Goal: Find contact information: Find contact information

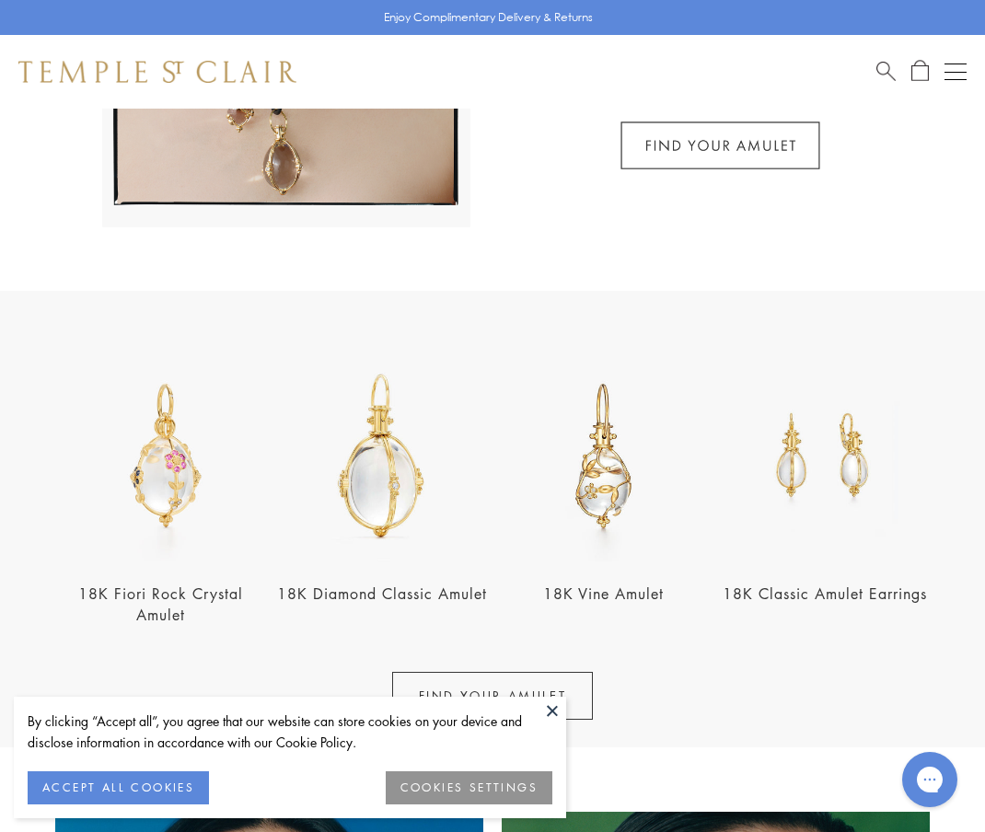
scroll to position [425, 0]
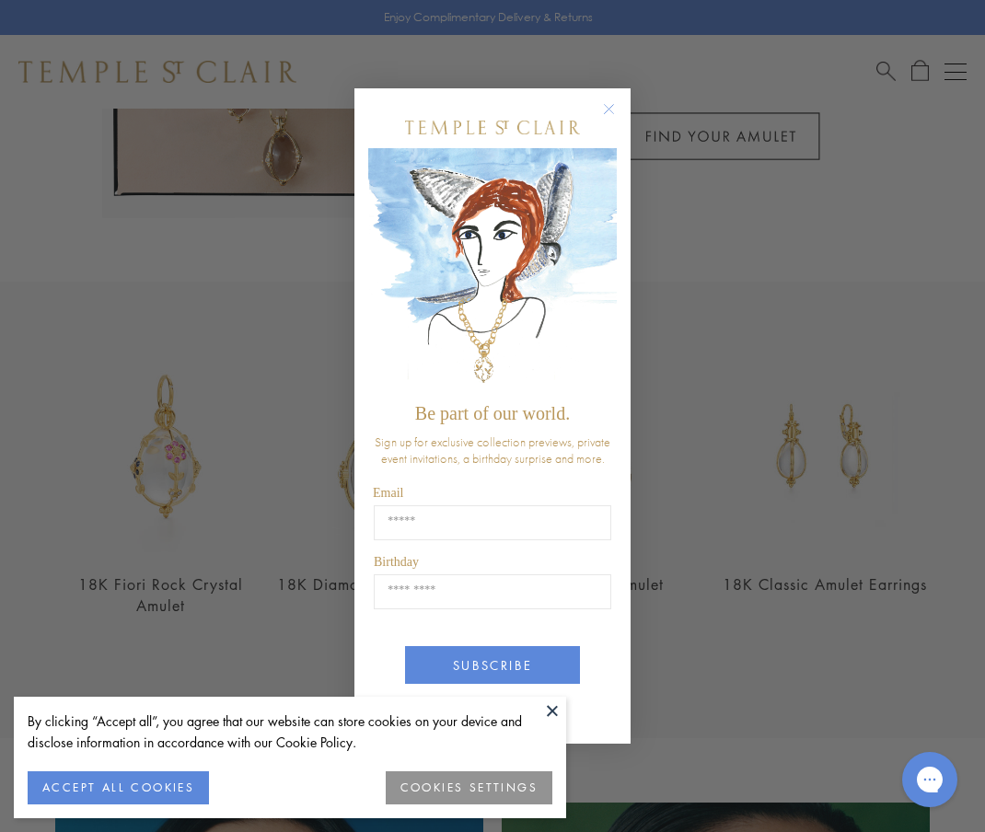
click at [610, 105] on circle "Close dialog" at bounding box center [609, 110] width 22 height 22
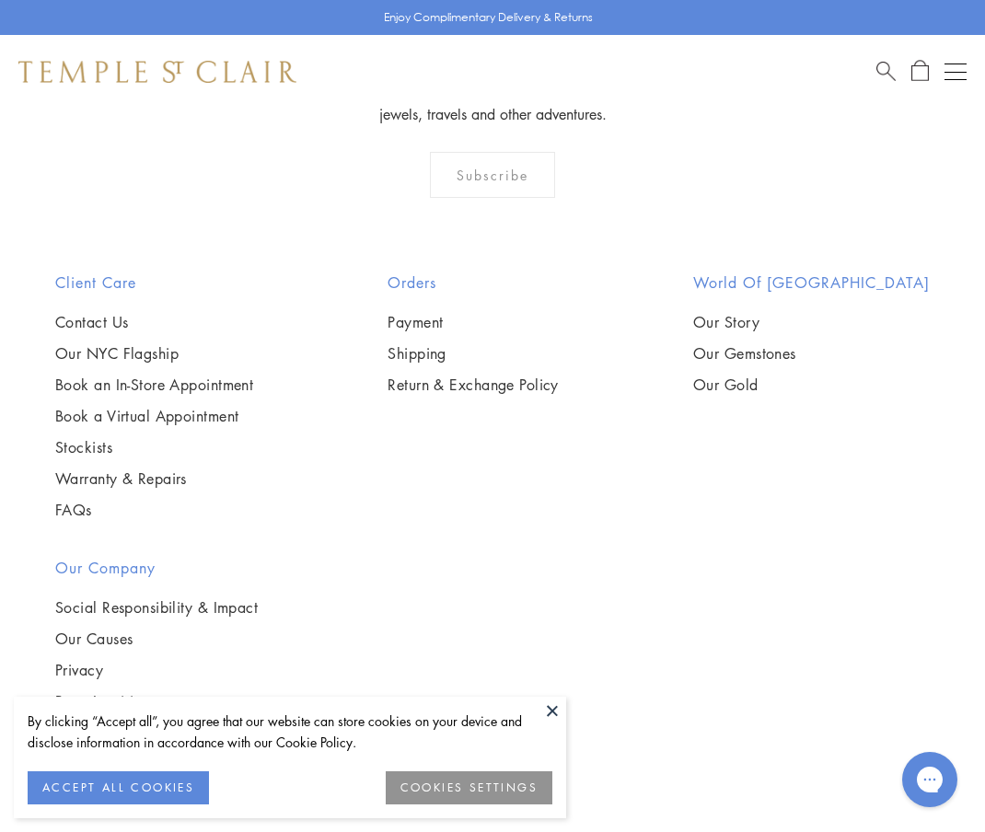
scroll to position [3216, 0]
click at [93, 448] on link "Stockists" at bounding box center [154, 448] width 198 height 20
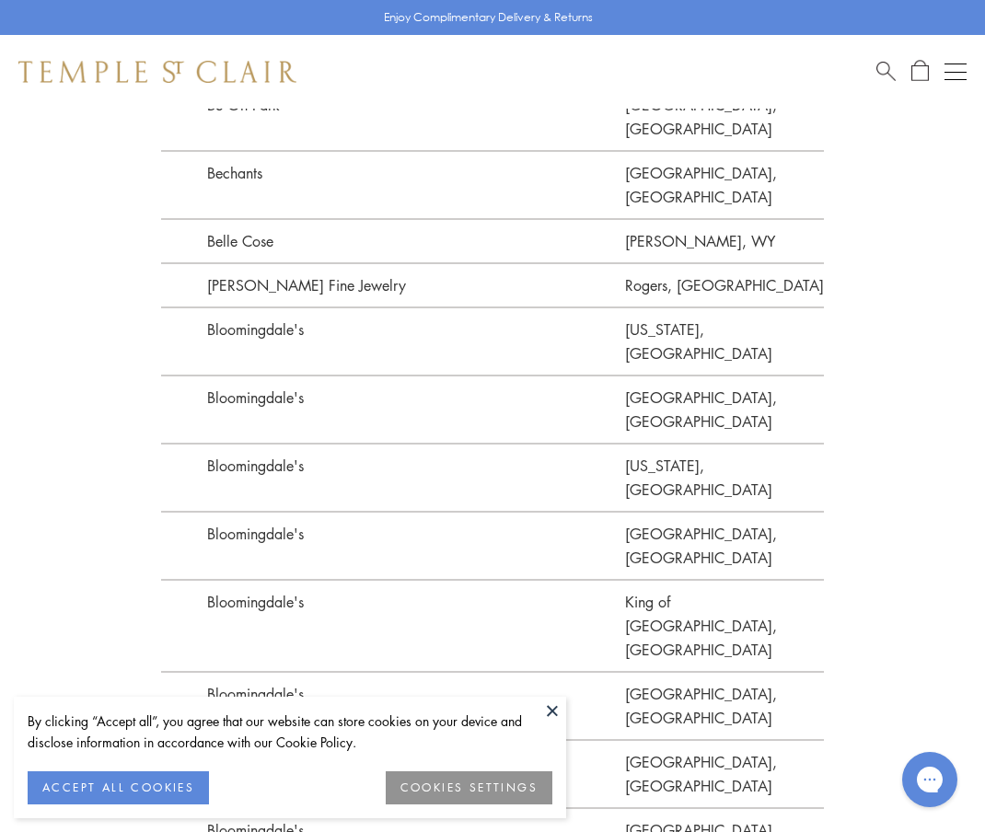
scroll to position [1397, 0]
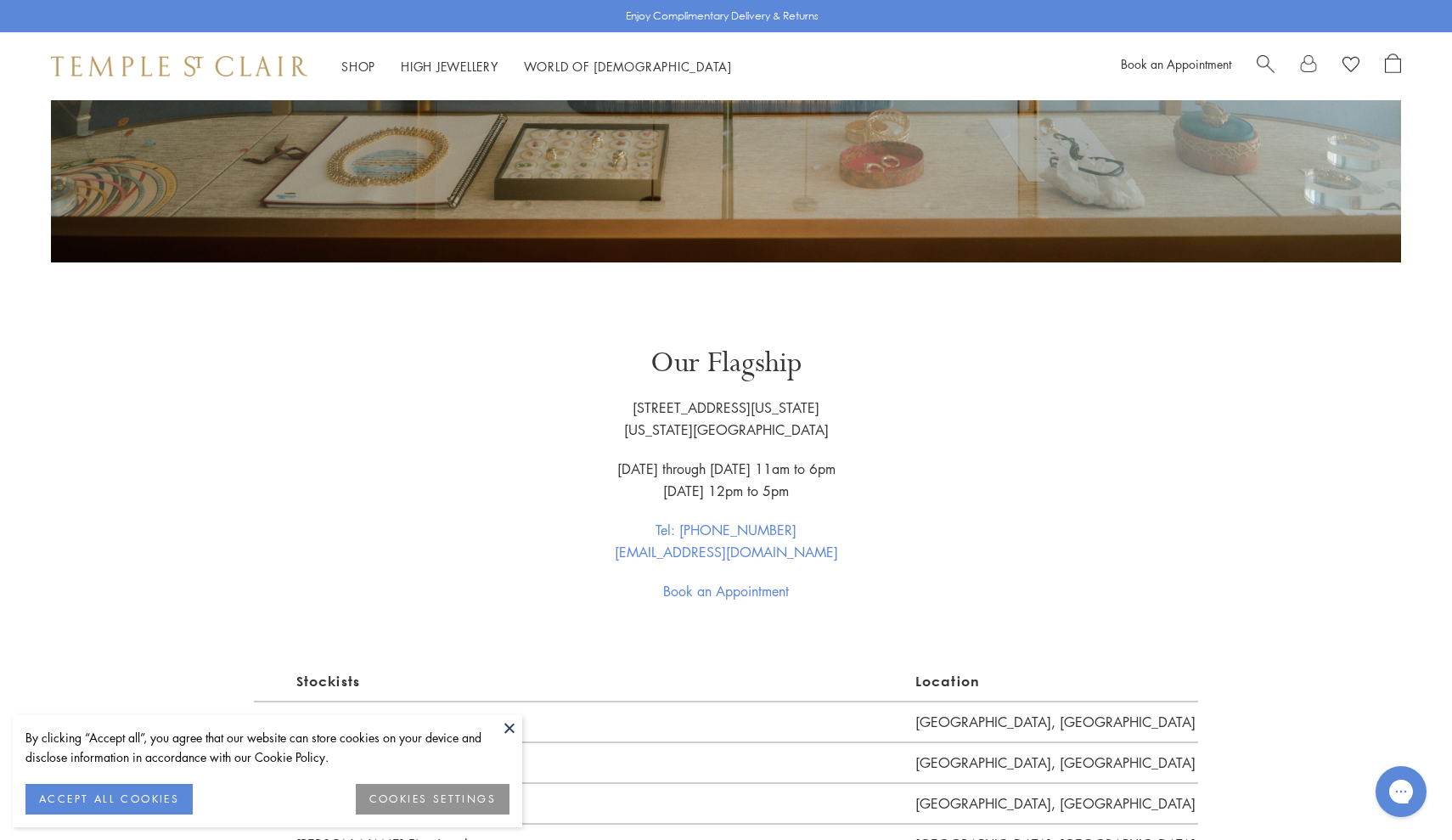
scroll to position [745, 0]
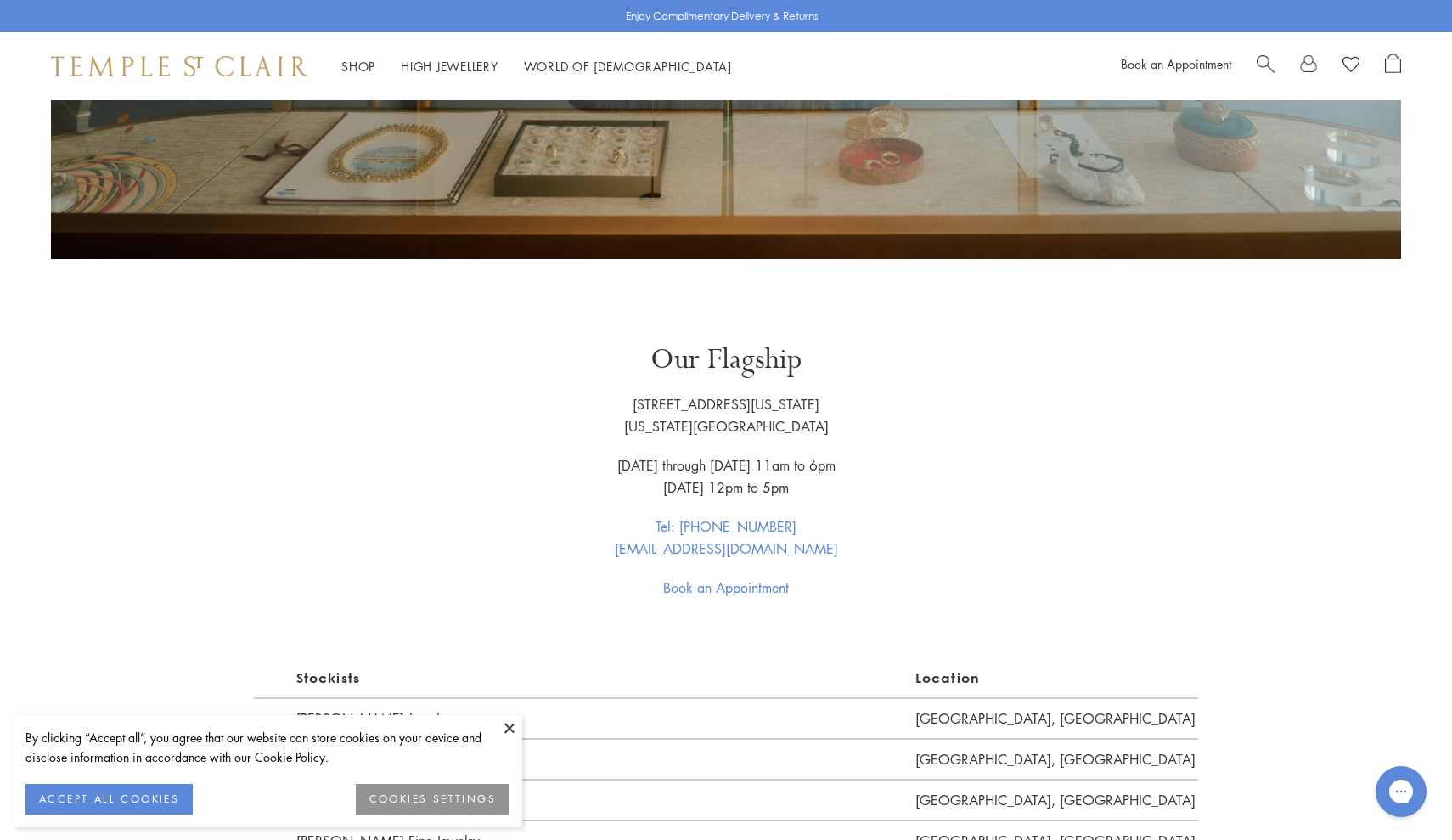
click at [508, 728] on button at bounding box center [510, 728] width 26 height 26
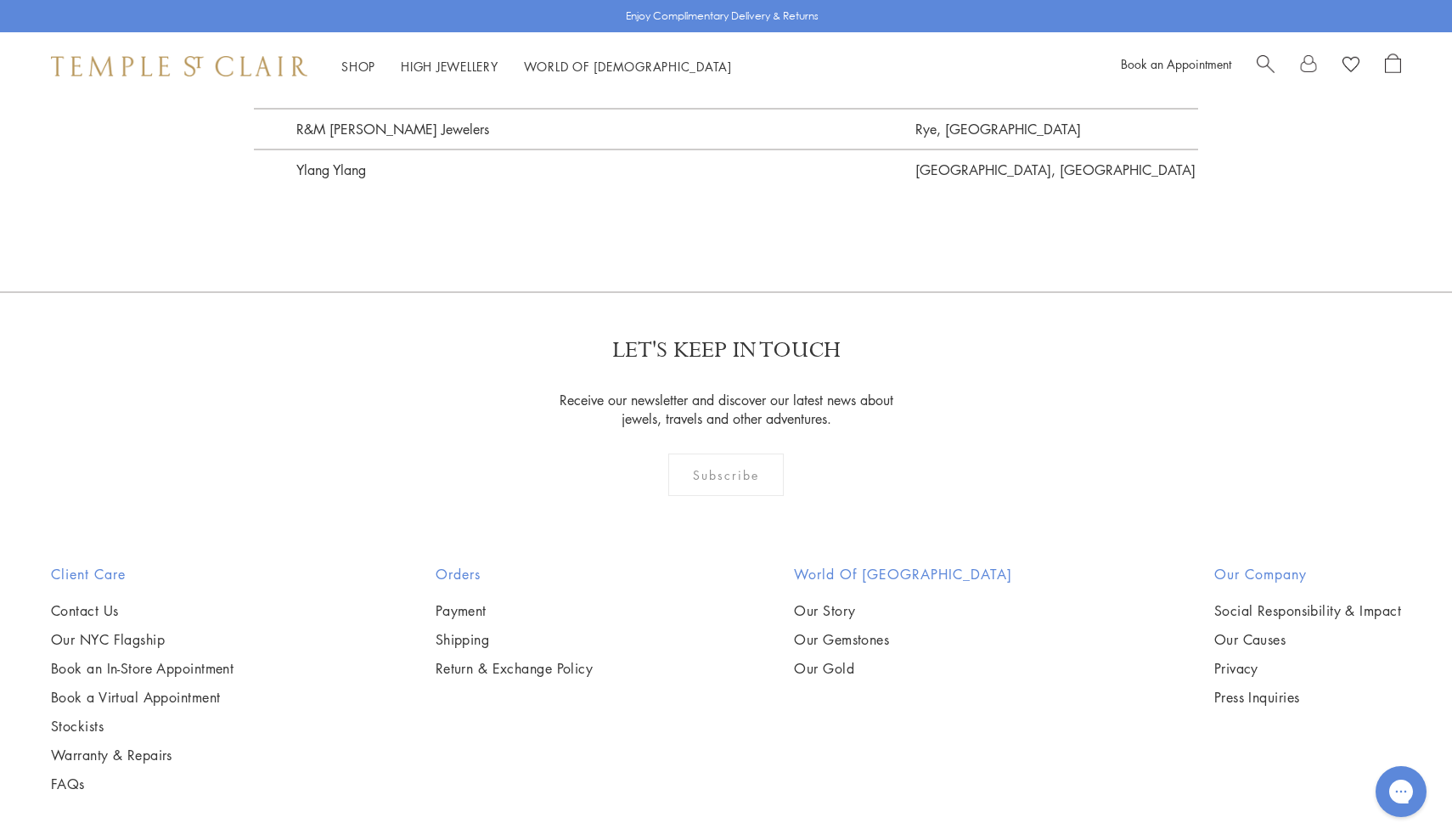
scroll to position [4701, 0]
click at [101, 602] on link "Contact Us" at bounding box center [142, 611] width 183 height 18
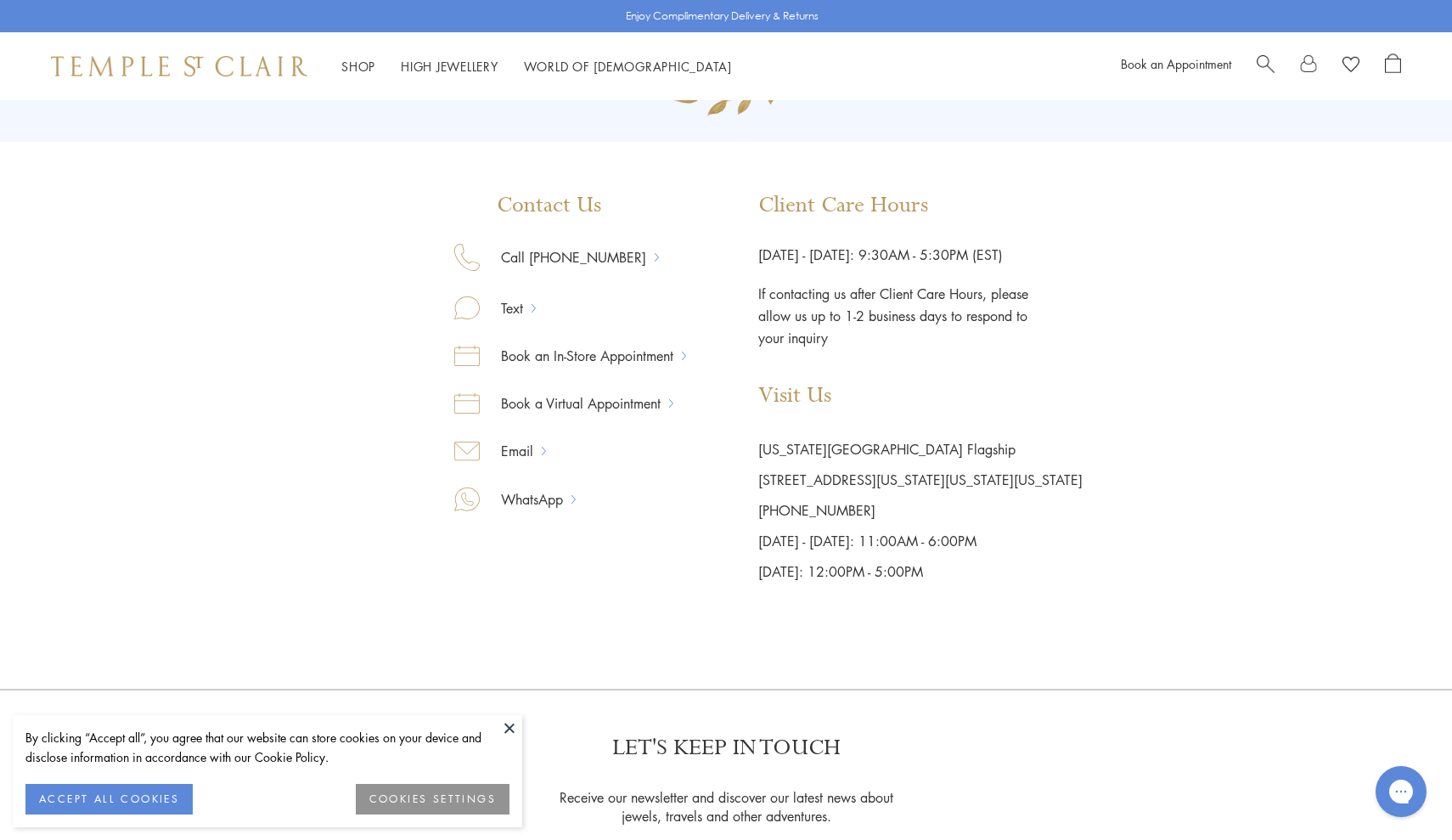
scroll to position [178, 0]
click at [510, 726] on button at bounding box center [510, 728] width 26 height 26
